Goal: Information Seeking & Learning: Understand process/instructions

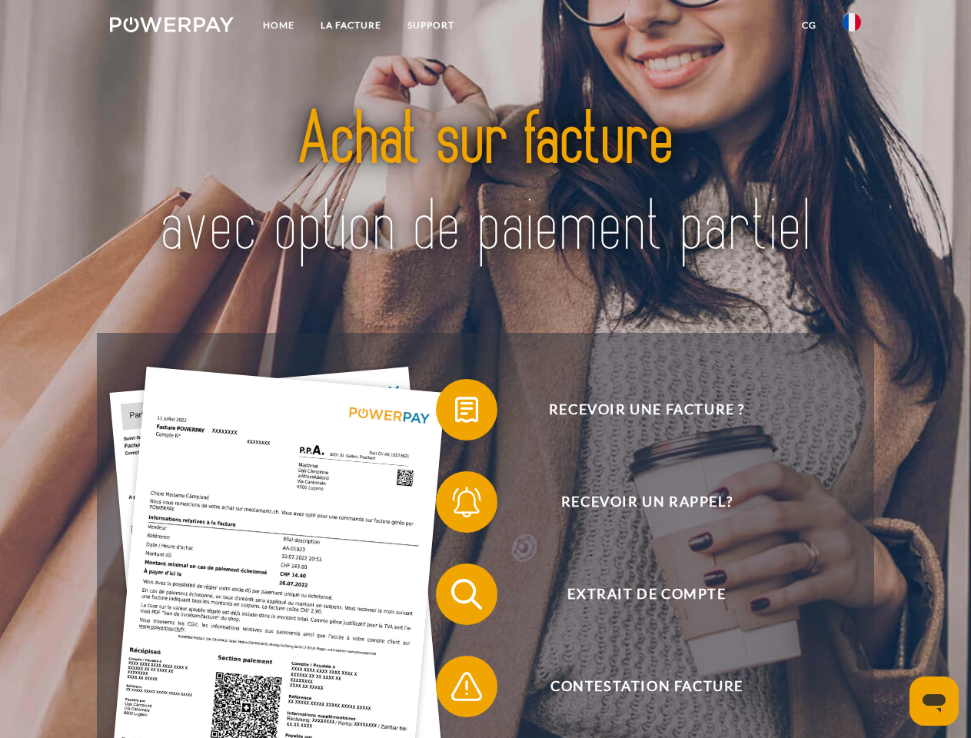
click at [171, 27] on img at bounding box center [172, 24] width 124 height 15
click at [852, 27] on img at bounding box center [852, 22] width 18 height 18
click at [809, 25] on link "CG" at bounding box center [809, 26] width 41 height 28
click at [455, 413] on span at bounding box center [443, 409] width 77 height 77
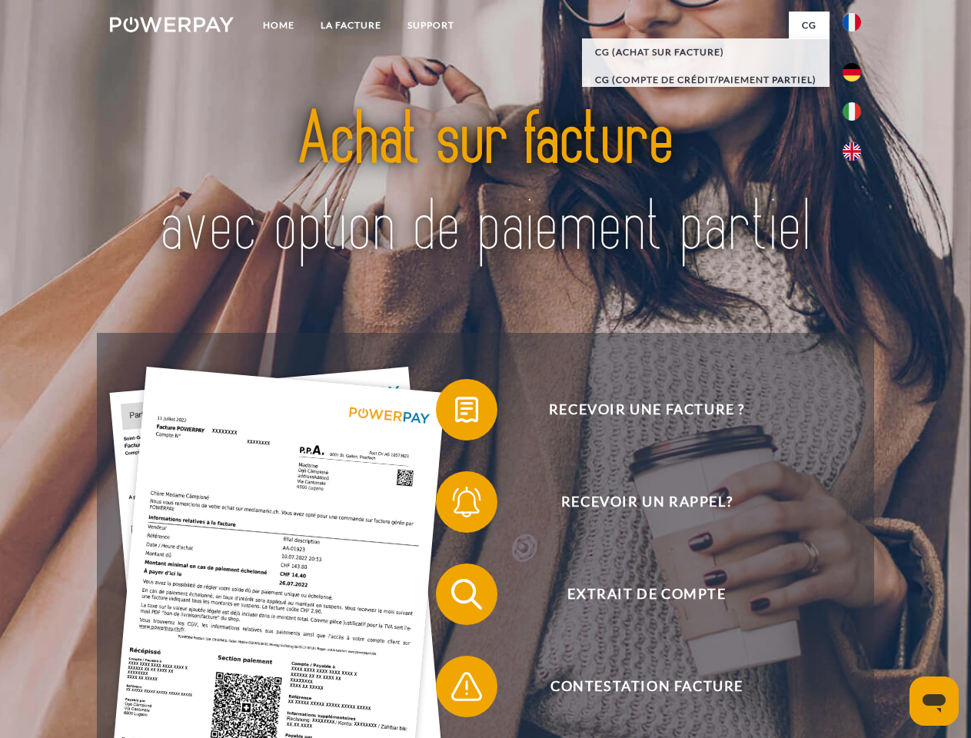
click at [455, 505] on span at bounding box center [443, 502] width 77 height 77
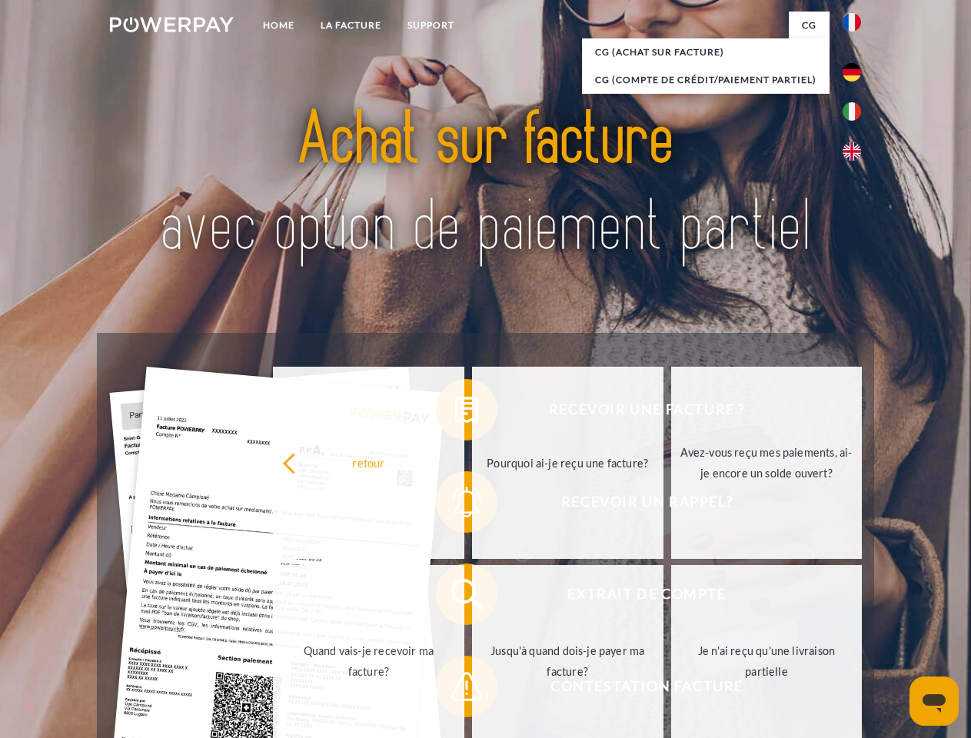
click at [472, 597] on link "Jusqu'à quand dois-je payer ma facture?" at bounding box center [567, 661] width 191 height 192
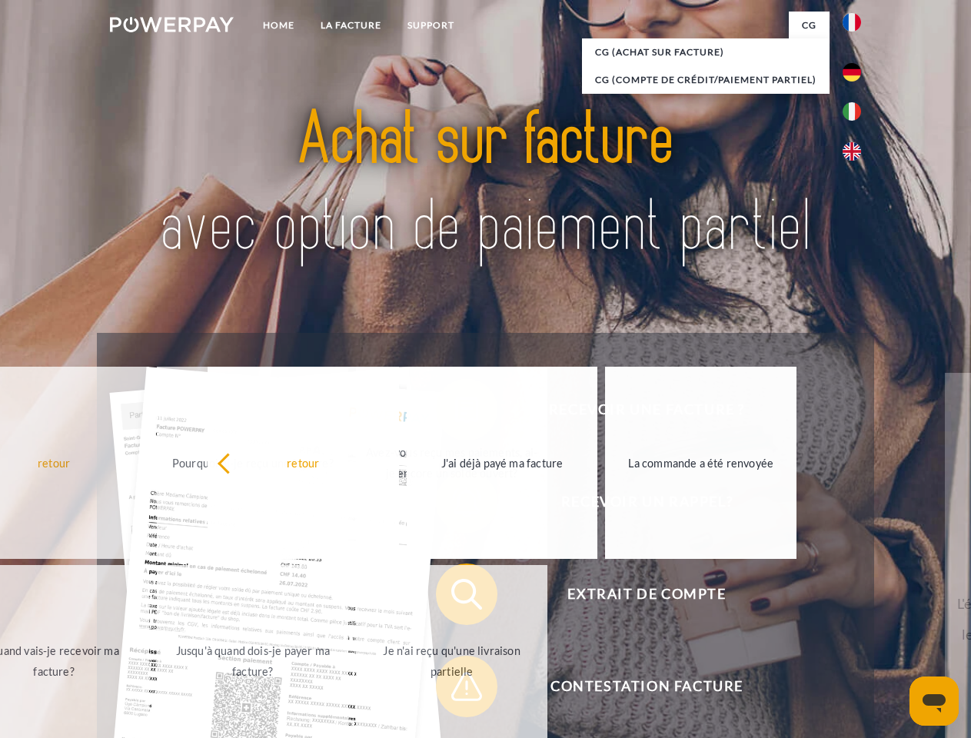
click at [455, 690] on span at bounding box center [443, 686] width 77 height 77
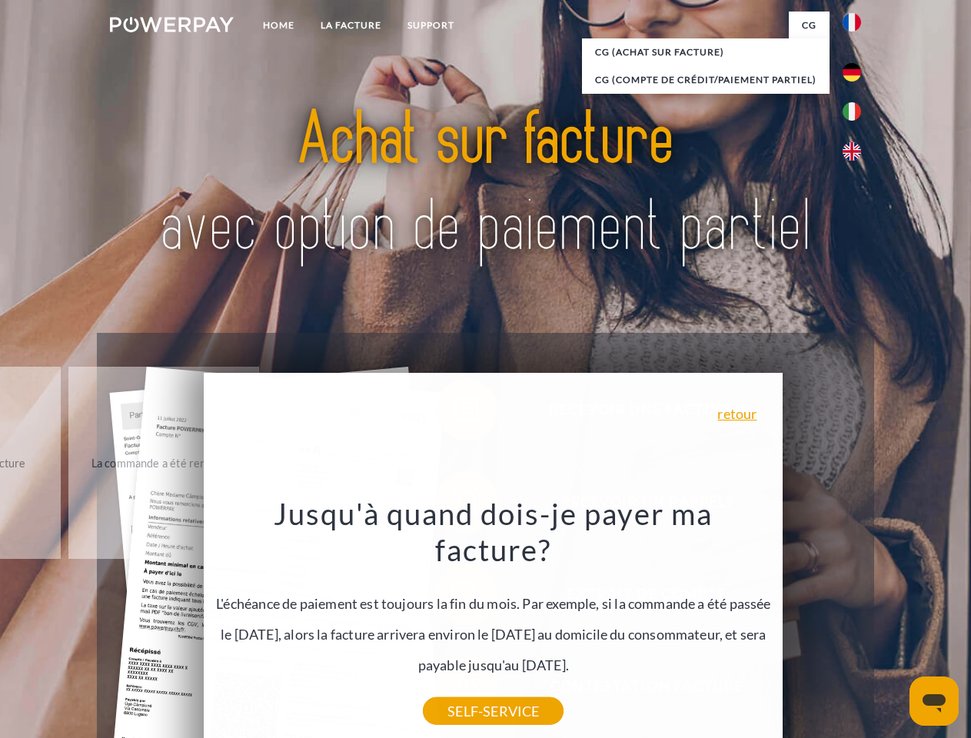
click at [934, 701] on icon "Ouvrir la fenêtre de messagerie" at bounding box center [934, 703] width 23 height 18
